Goal: Task Accomplishment & Management: Complete application form

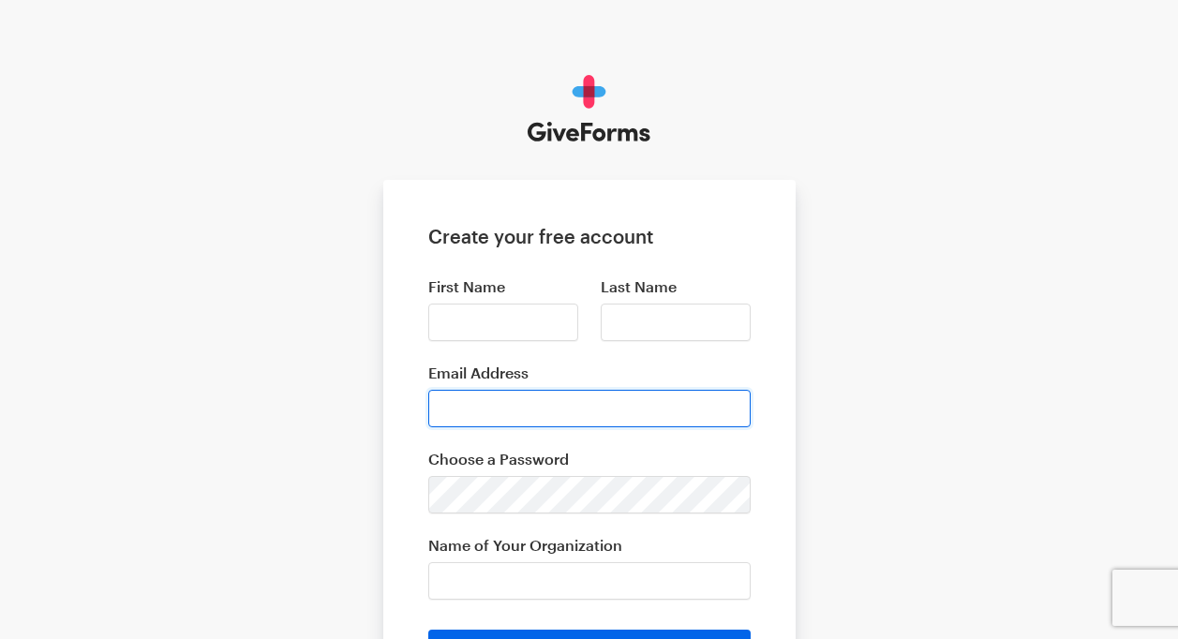
click at [694, 398] on input "Email Address" at bounding box center [589, 409] width 323 height 38
type input "[EMAIL_ADDRESS][DOMAIN_NAME]"
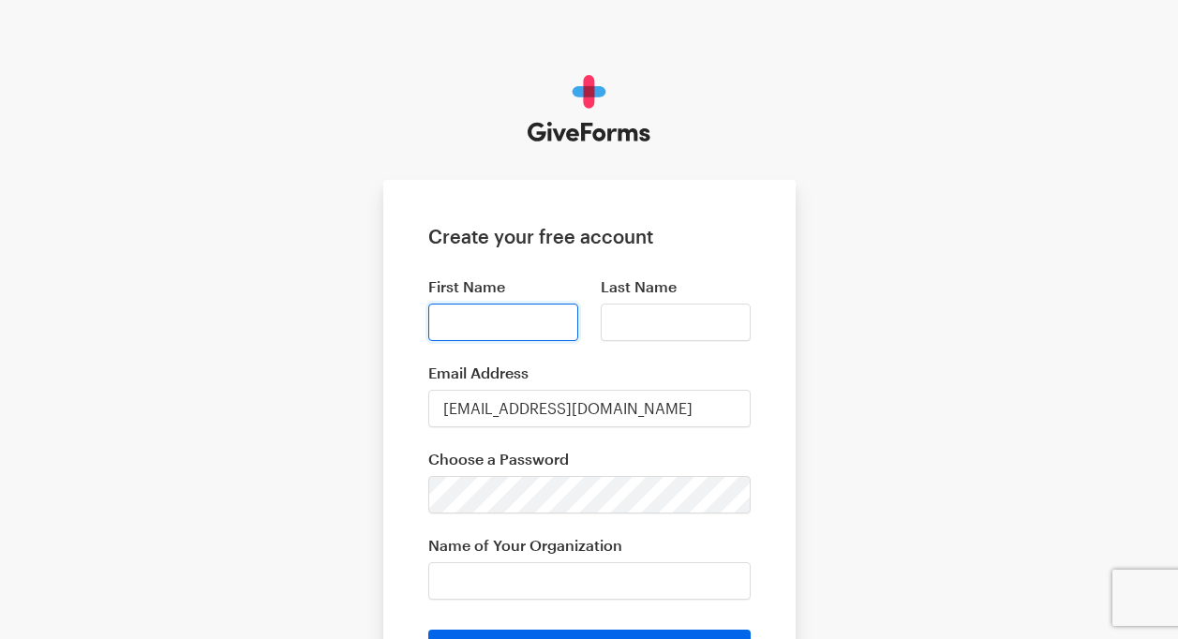
click at [522, 317] on input "First Name" at bounding box center [503, 323] width 150 height 38
type input "Achmat"
type input "[PERSON_NAME]"
type input "Faiza"
type input "none"
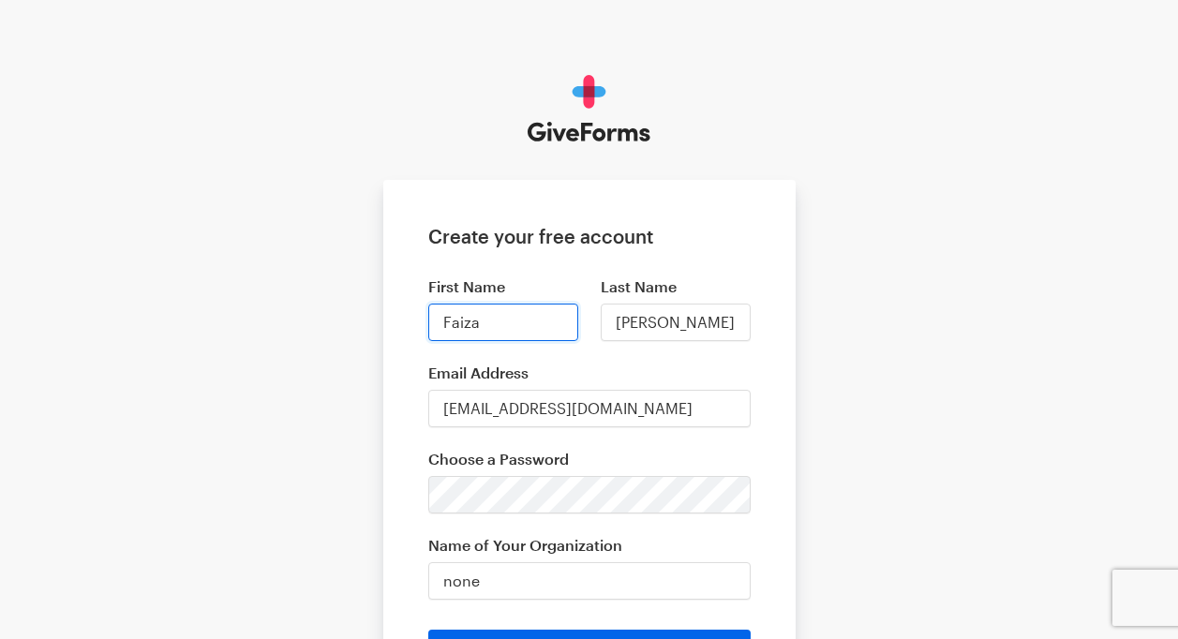
drag, startPoint x: 494, startPoint y: 326, endPoint x: 400, endPoint y: 323, distance: 93.8
click at [400, 323] on form "Create your free account First Name [PERSON_NAME] Last Name [PERSON_NAME] Email…" at bounding box center [589, 450] width 413 height 540
type input "Achmat"
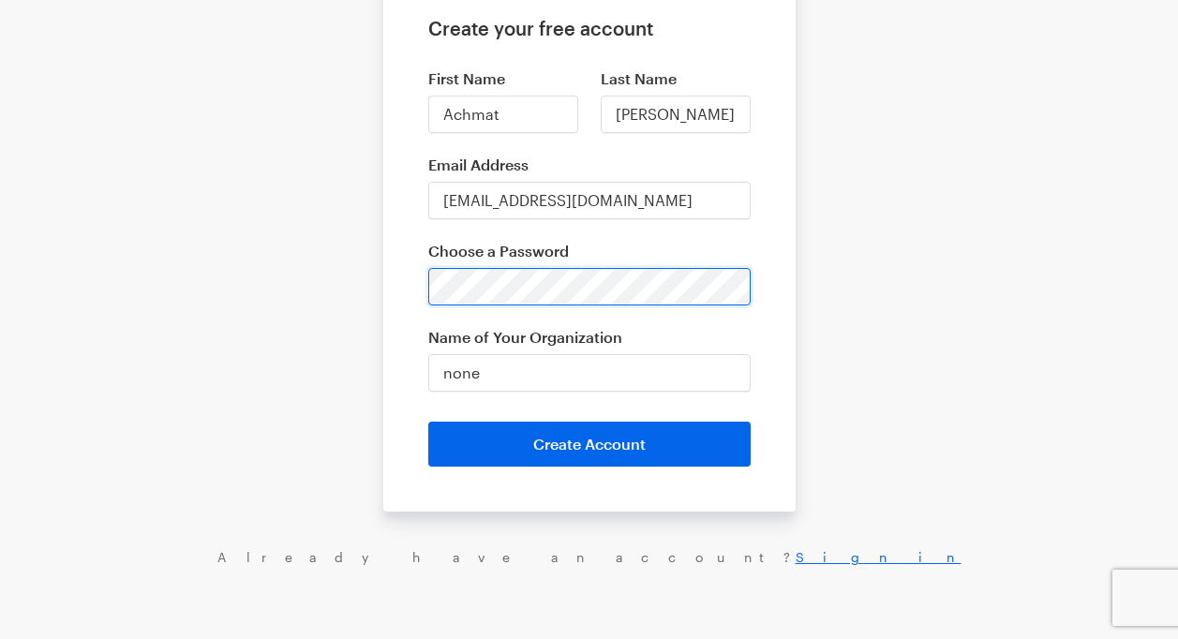
scroll to position [210, 0]
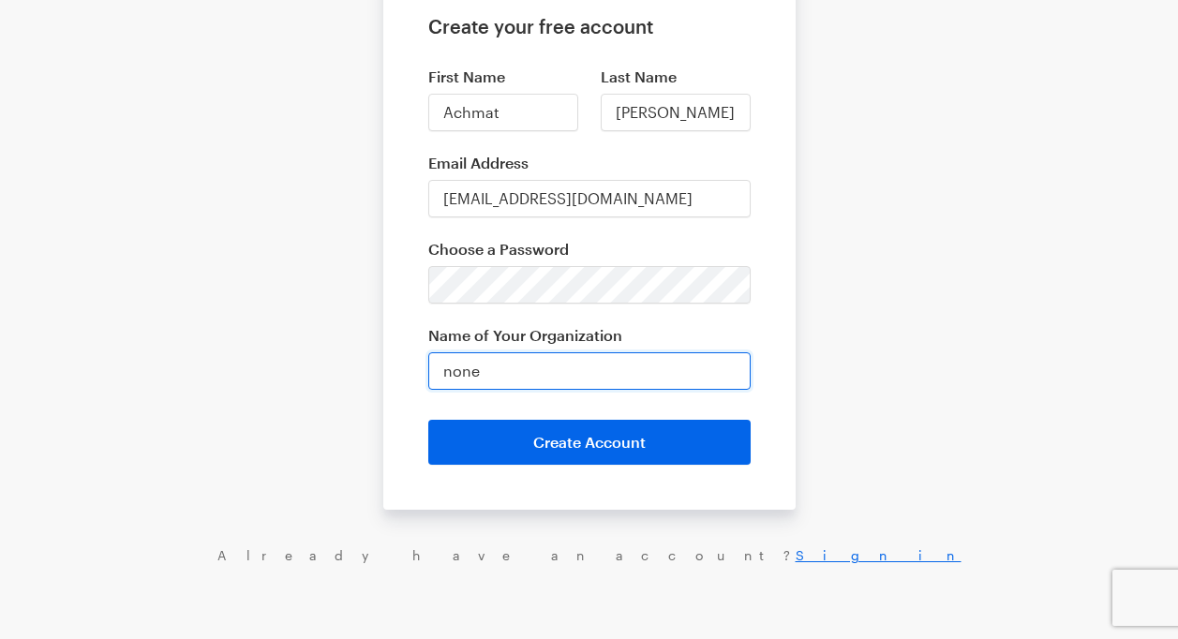
click at [519, 366] on input "none" at bounding box center [589, 372] width 323 height 38
type input "n"
type input "Harvest of Hope Community Foundation"
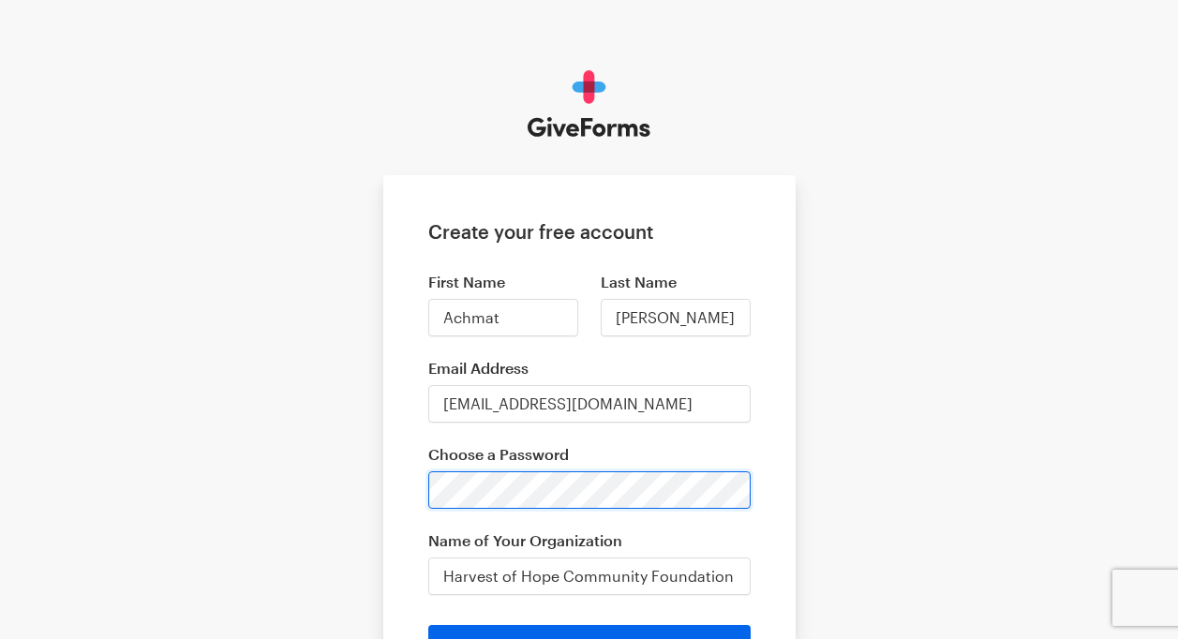
scroll to position [0, 0]
